Goal: Navigation & Orientation: Go to known website

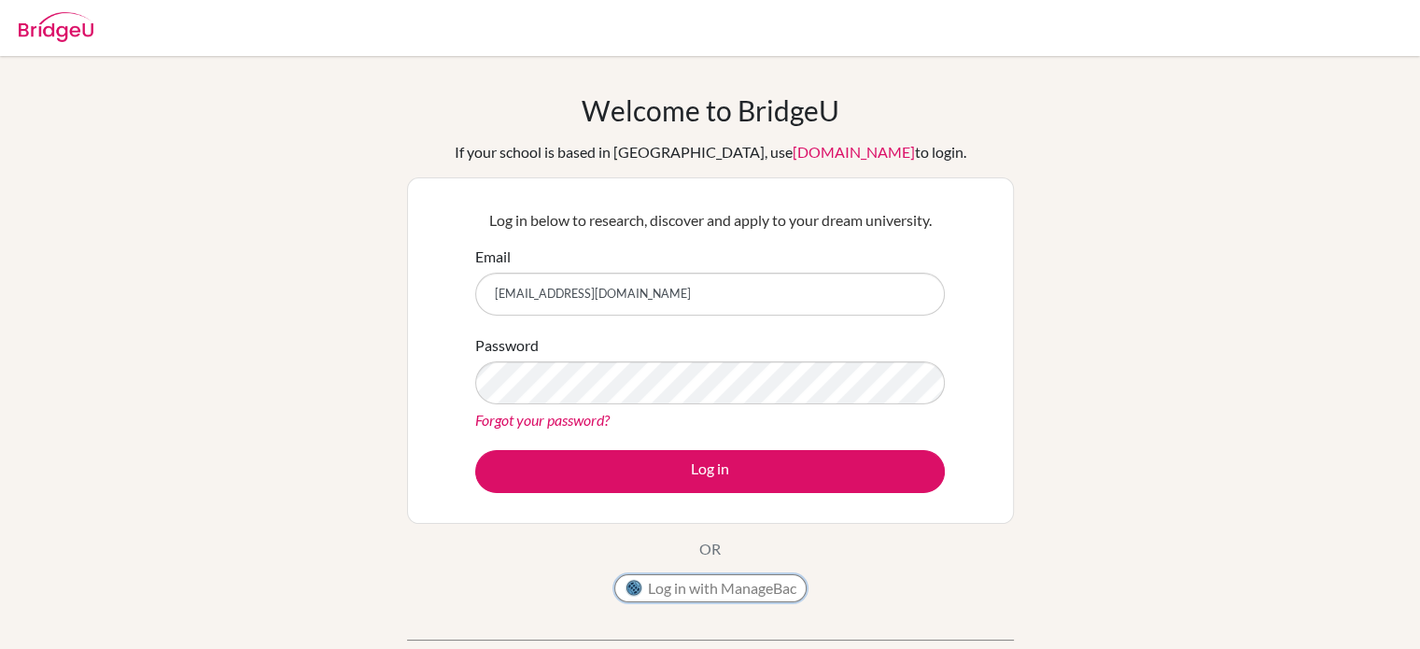
click at [736, 582] on button "Log in with ManageBac" at bounding box center [710, 588] width 192 height 28
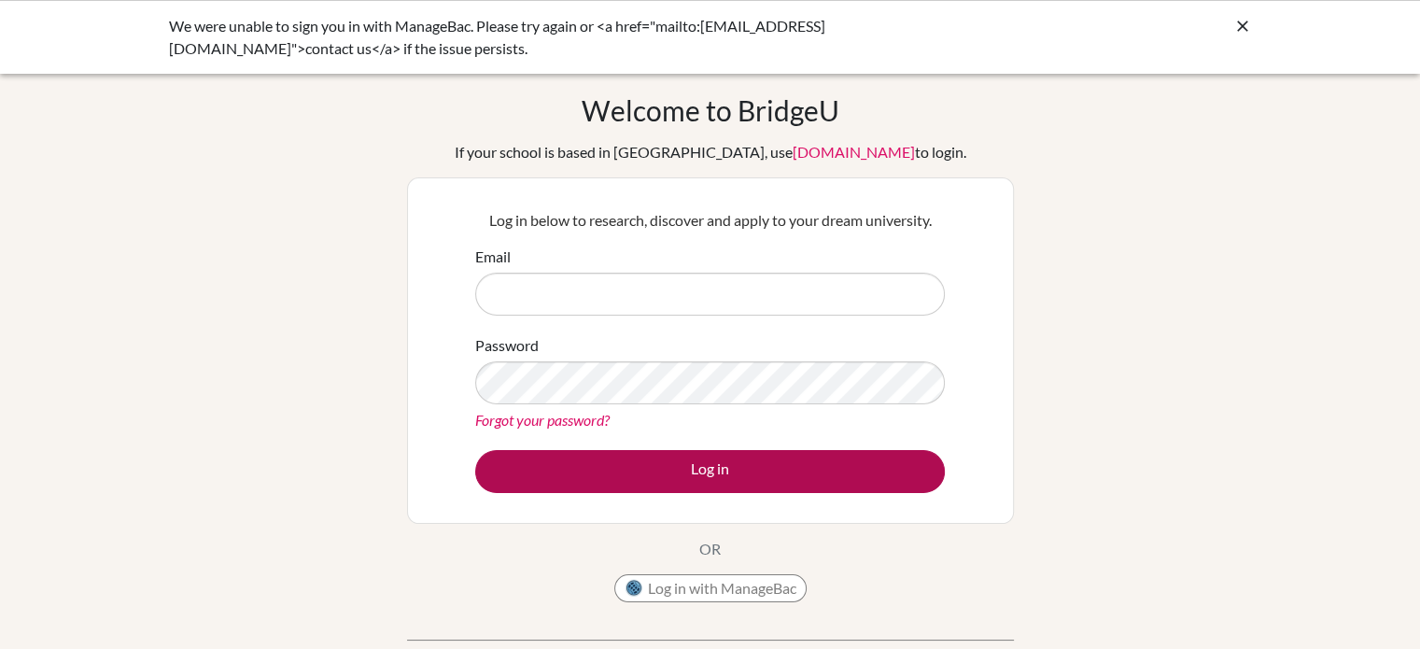
type input "[EMAIL_ADDRESS][DOMAIN_NAME]"
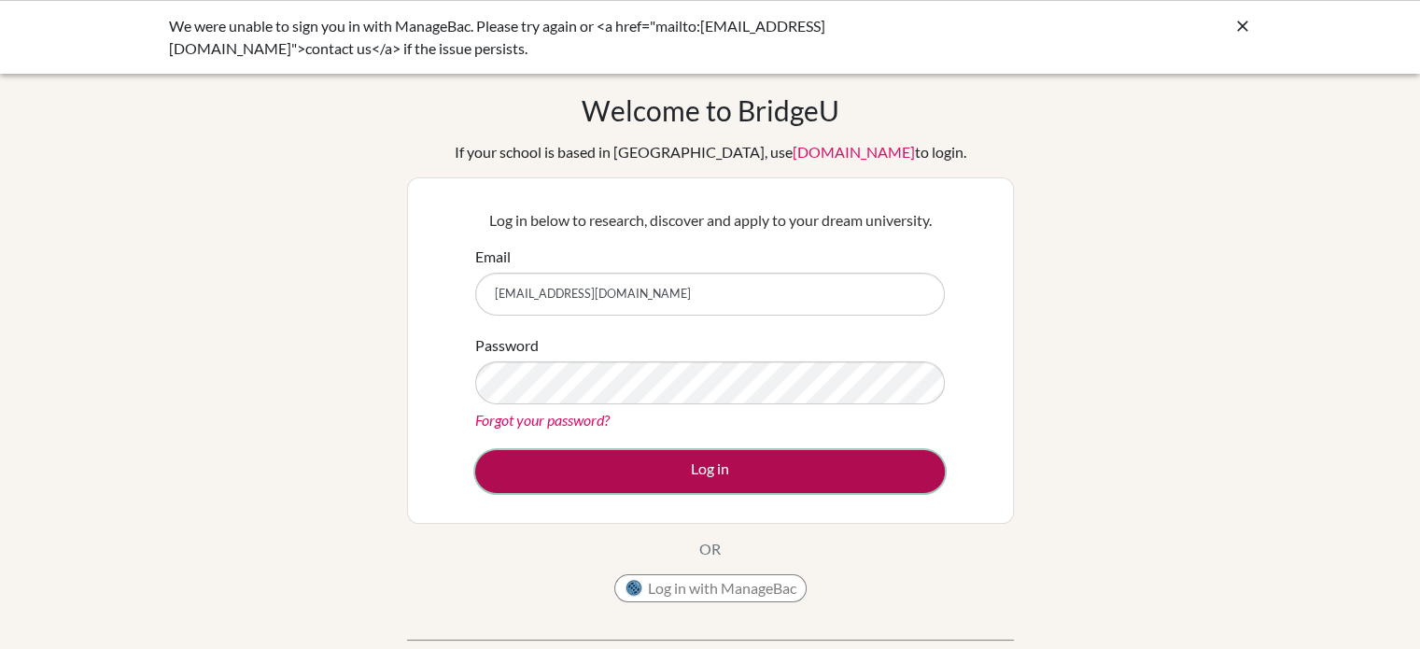
click at [664, 477] on button "Log in" at bounding box center [710, 471] width 470 height 43
click at [587, 462] on button "Log in" at bounding box center [710, 471] width 470 height 43
